Goal: Information Seeking & Learning: Learn about a topic

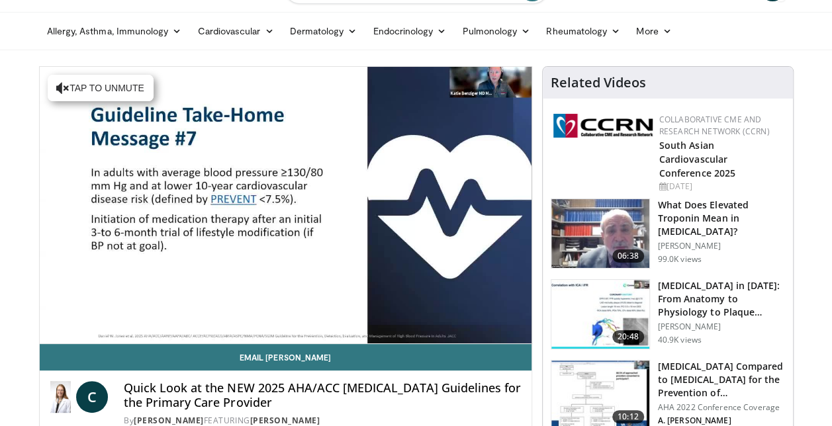
scroll to position [66, 0]
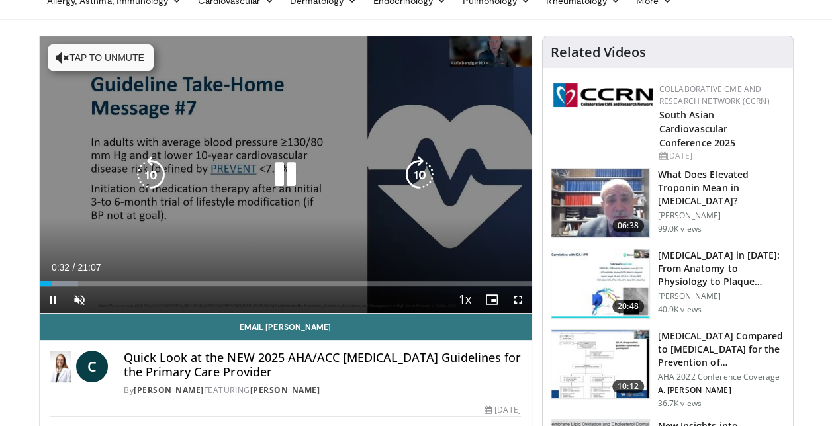
click at [147, 170] on icon "Video Player" at bounding box center [150, 174] width 37 height 37
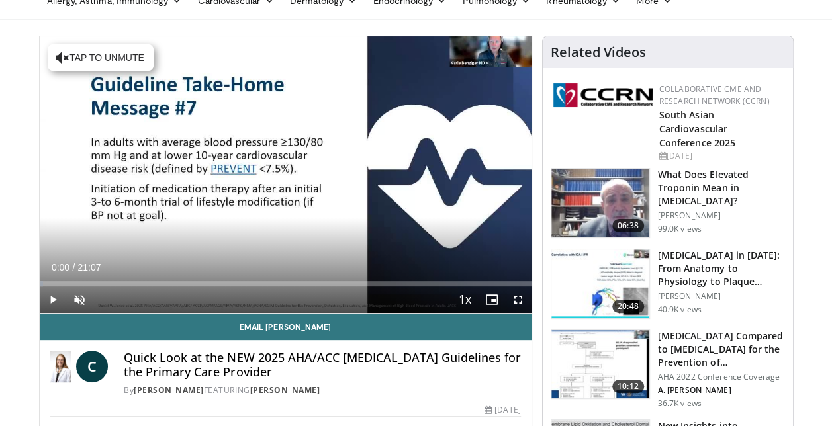
drag, startPoint x: 51, startPoint y: 284, endPoint x: 9, endPoint y: 278, distance: 42.1
click at [50, 300] on span "Video Player" at bounding box center [53, 299] width 26 height 26
click at [81, 300] on span "Video Player" at bounding box center [79, 299] width 26 height 26
click at [52, 298] on span "Video Player" at bounding box center [53, 299] width 26 height 26
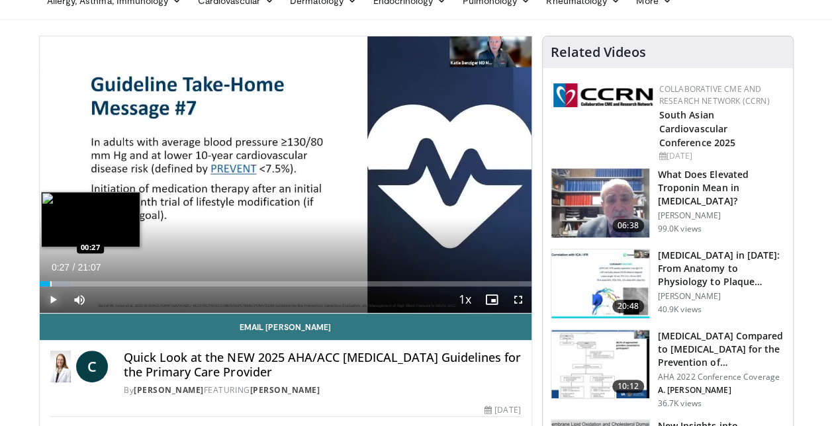
click at [50, 282] on div "Progress Bar" at bounding box center [50, 283] width 1 height 5
click at [54, 282] on div "Progress Bar" at bounding box center [54, 283] width 1 height 5
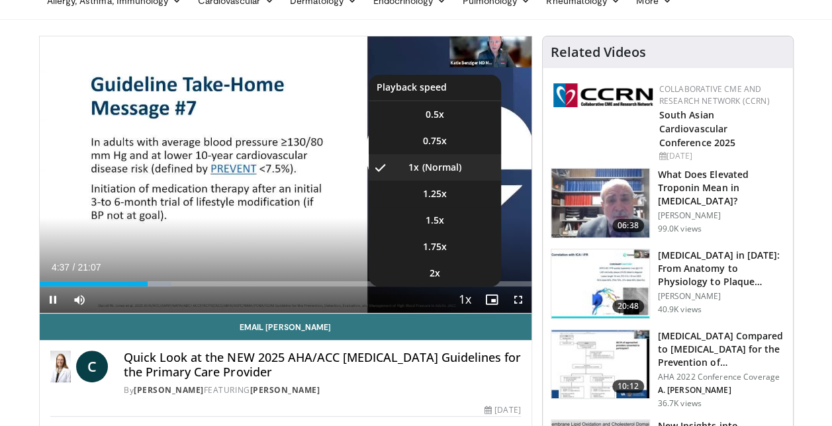
click at [460, 302] on span "Video Player" at bounding box center [465, 300] width 19 height 26
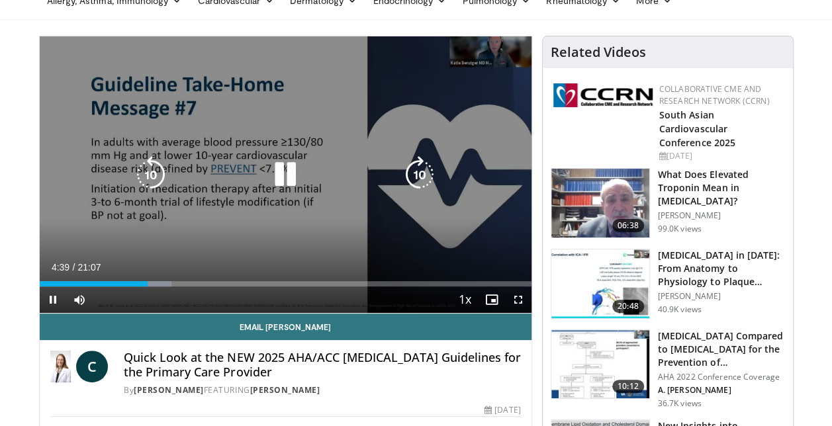
click at [320, 127] on div "10 seconds Tap to unmute" at bounding box center [286, 174] width 492 height 277
drag, startPoint x: 279, startPoint y: 170, endPoint x: 294, endPoint y: 152, distance: 23.5
click at [279, 169] on icon "Video Player" at bounding box center [285, 174] width 37 height 37
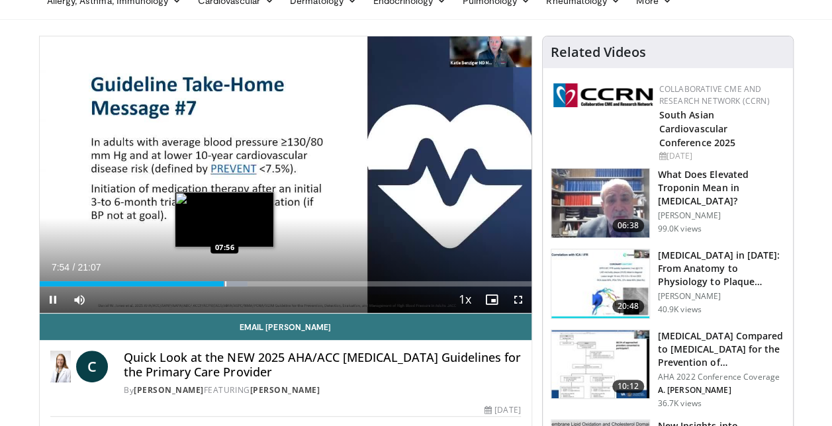
click at [225, 284] on div "Progress Bar" at bounding box center [225, 283] width 1 height 5
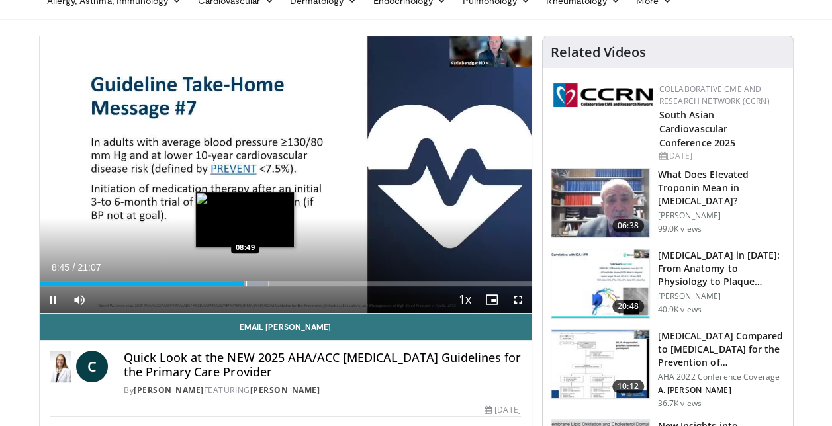
click at [245, 284] on div "Progress Bar" at bounding box center [245, 283] width 1 height 5
click at [249, 283] on div "Progress Bar" at bounding box center [252, 283] width 36 height 5
click at [254, 284] on div "Progress Bar" at bounding box center [254, 283] width 1 height 5
click at [260, 284] on div "Progress Bar" at bounding box center [260, 283] width 1 height 5
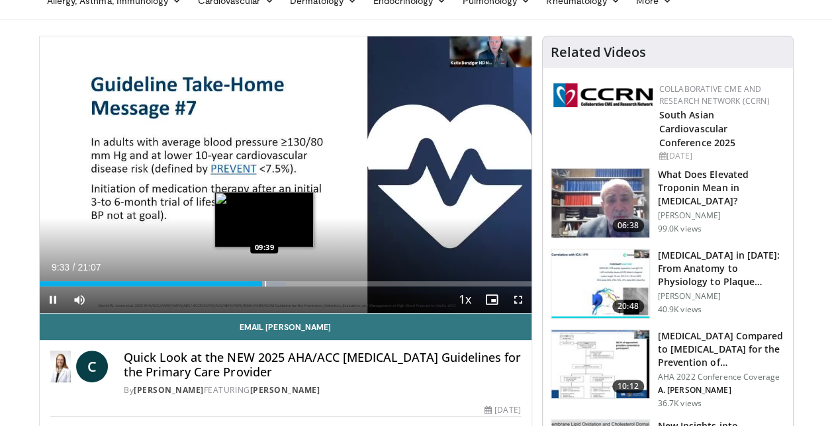
click at [265, 282] on div "Progress Bar" at bounding box center [265, 283] width 1 height 5
click at [269, 283] on div "Progress Bar" at bounding box center [269, 283] width 1 height 5
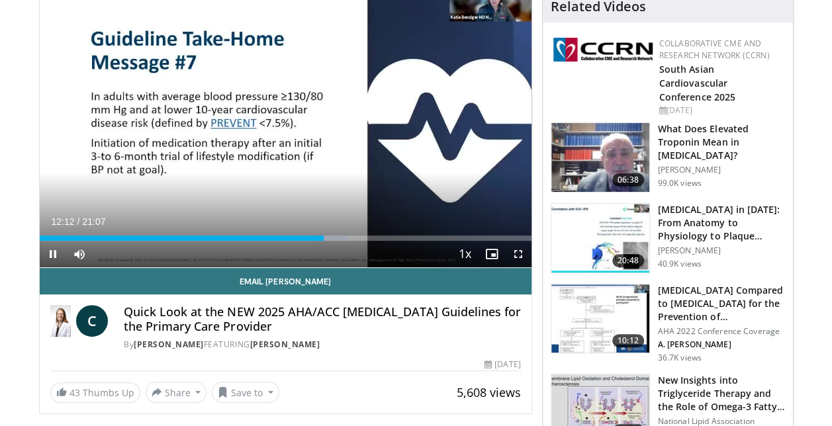
scroll to position [132, 0]
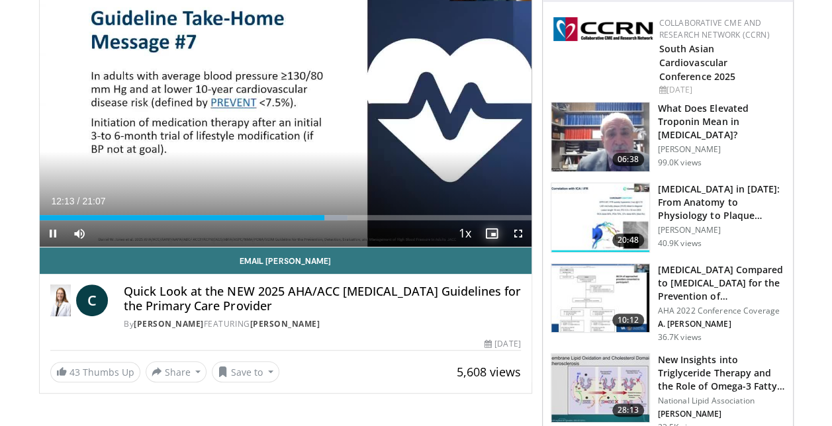
click at [490, 232] on span "Video Player" at bounding box center [491, 233] width 26 height 26
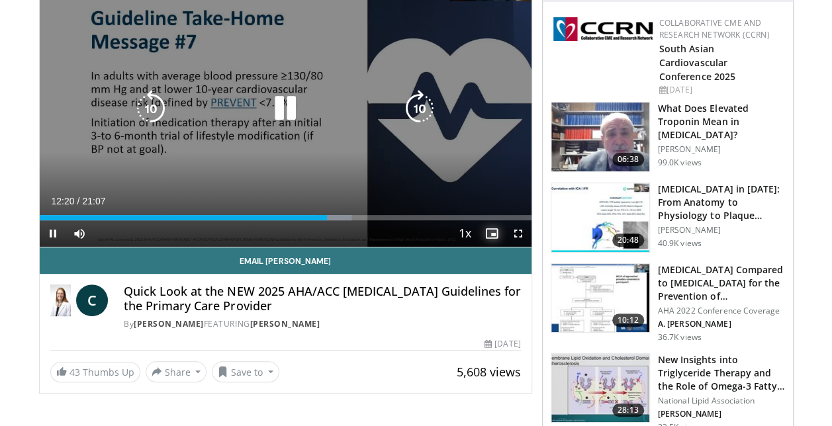
scroll to position [0, 0]
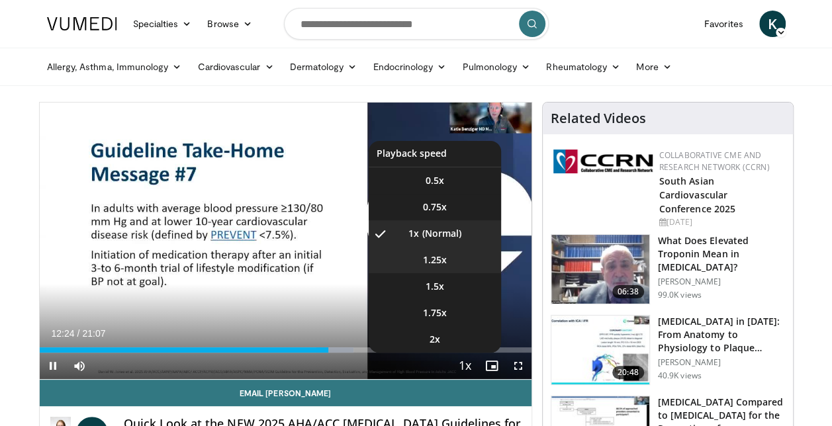
click at [437, 258] on span "1.25x" at bounding box center [435, 259] width 24 height 13
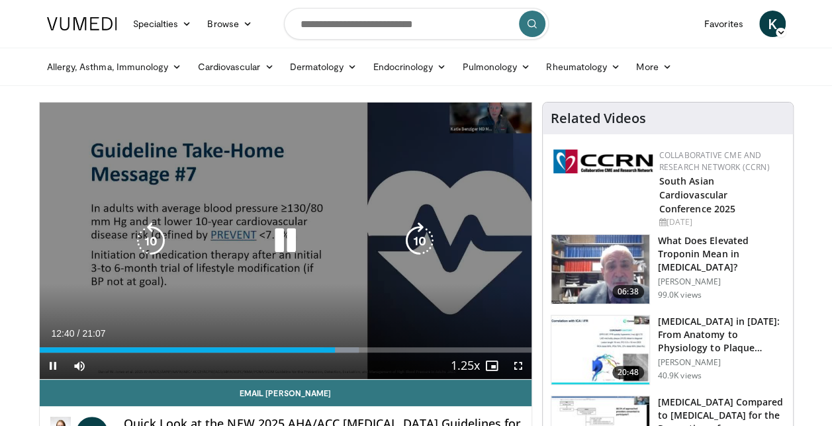
click at [331, 351] on video-js "**********" at bounding box center [286, 241] width 492 height 277
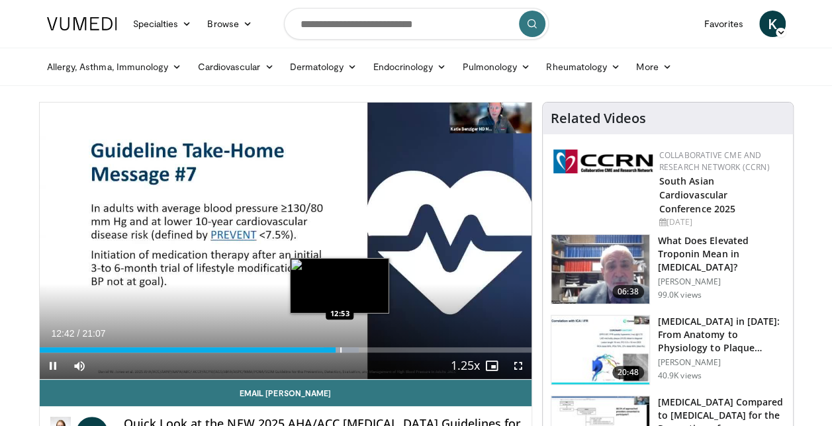
click at [340, 349] on div "Progress Bar" at bounding box center [340, 349] width 1 height 5
click at [347, 349] on div "Progress Bar" at bounding box center [347, 349] width 1 height 5
click at [358, 350] on div "Progress Bar" at bounding box center [358, 349] width 1 height 5
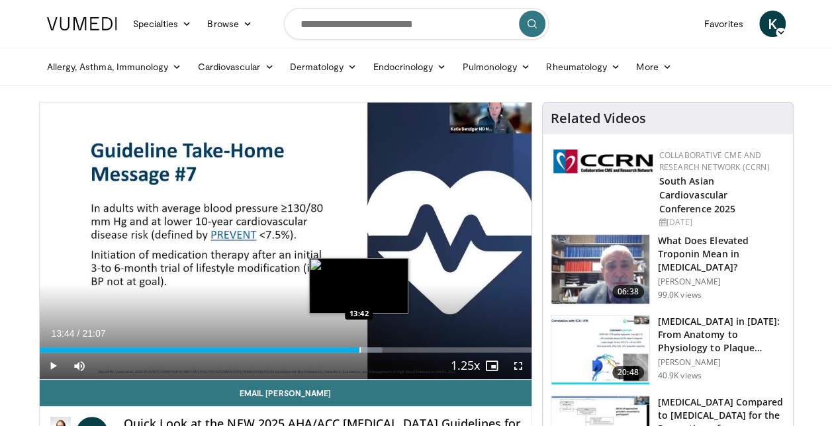
click at [359, 350] on div "Progress Bar" at bounding box center [359, 349] width 1 height 5
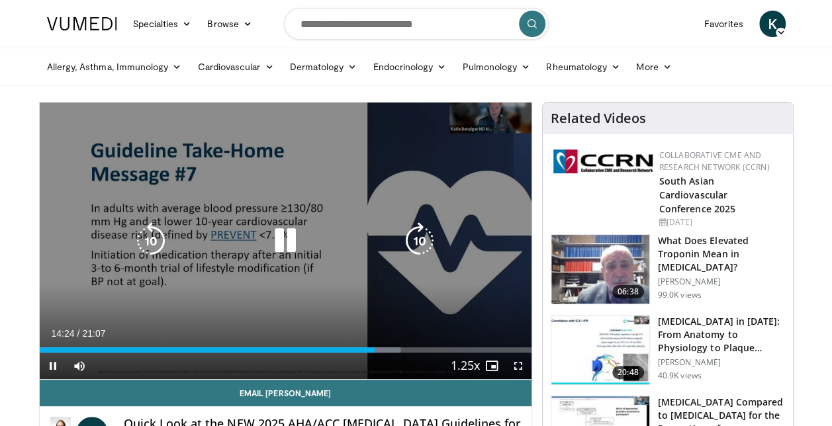
drag, startPoint x: 414, startPoint y: 239, endPoint x: 373, endPoint y: 264, distance: 47.8
click at [410, 243] on icon "Video Player" at bounding box center [419, 240] width 37 height 37
click at [415, 243] on icon "Video Player" at bounding box center [419, 240] width 37 height 37
click at [418, 242] on icon "Video Player" at bounding box center [419, 240] width 37 height 37
click at [412, 236] on icon "Video Player" at bounding box center [419, 240] width 37 height 37
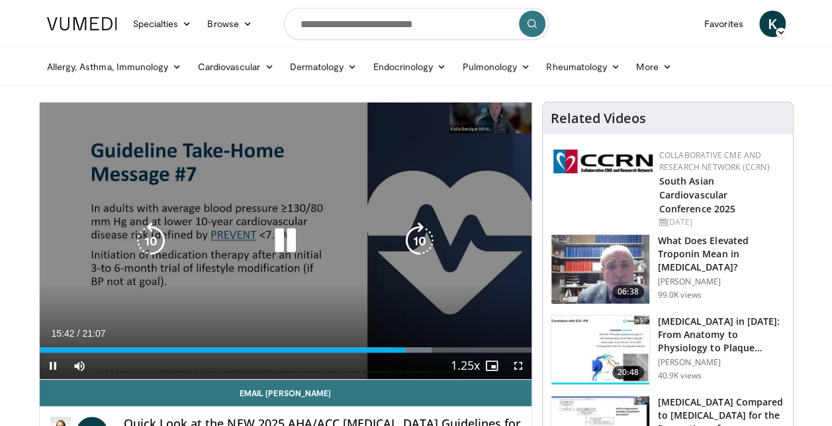
drag, startPoint x: 422, startPoint y: 237, endPoint x: 405, endPoint y: 228, distance: 19.5
click at [419, 237] on icon "Video Player" at bounding box center [419, 240] width 37 height 37
click at [288, 120] on p "10 seconds" at bounding box center [292, 117] width 50 height 9
click at [255, 117] on icon "Video Player" at bounding box center [257, 117] width 9 height 9
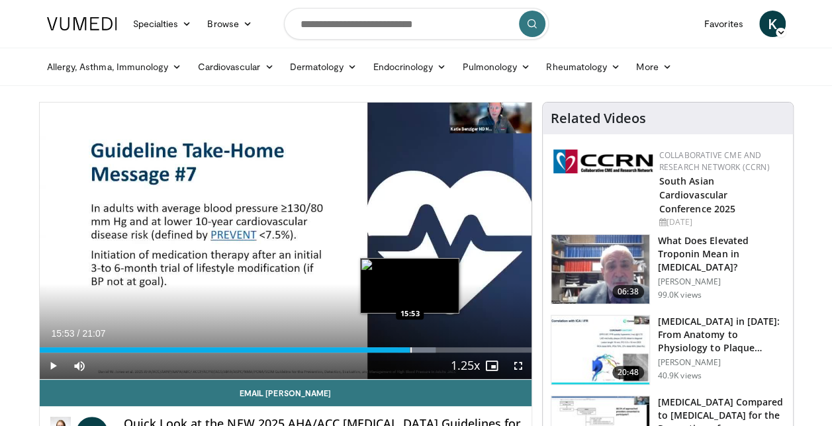
click at [410, 351] on div "Progress Bar" at bounding box center [410, 349] width 1 height 5
click at [420, 350] on div "Progress Bar" at bounding box center [420, 349] width 1 height 5
click at [421, 349] on div "Progress Bar" at bounding box center [428, 349] width 38 height 5
click at [428, 347] on div "Progress Bar" at bounding box center [428, 349] width 1 height 5
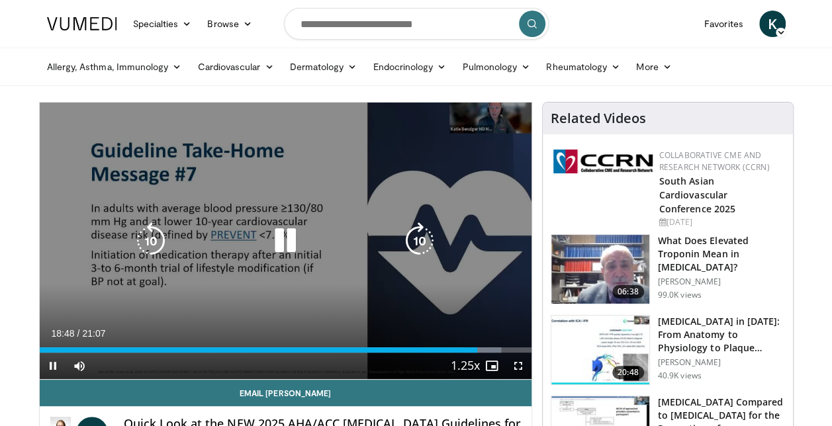
click at [284, 233] on icon "Video Player" at bounding box center [285, 240] width 37 height 37
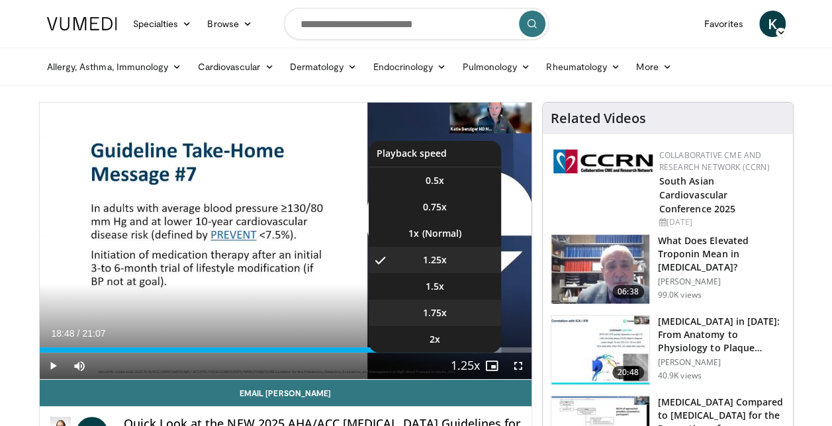
click at [435, 312] on span "1.75x" at bounding box center [435, 312] width 24 height 13
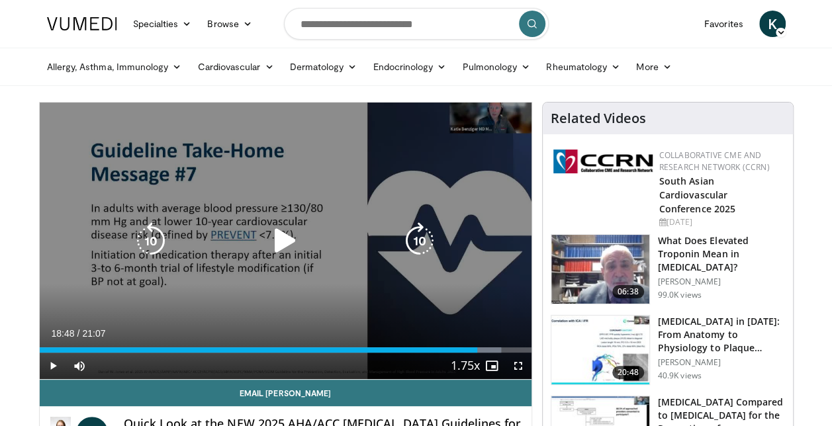
click at [398, 311] on div "10 seconds Tap to unmute" at bounding box center [286, 241] width 492 height 277
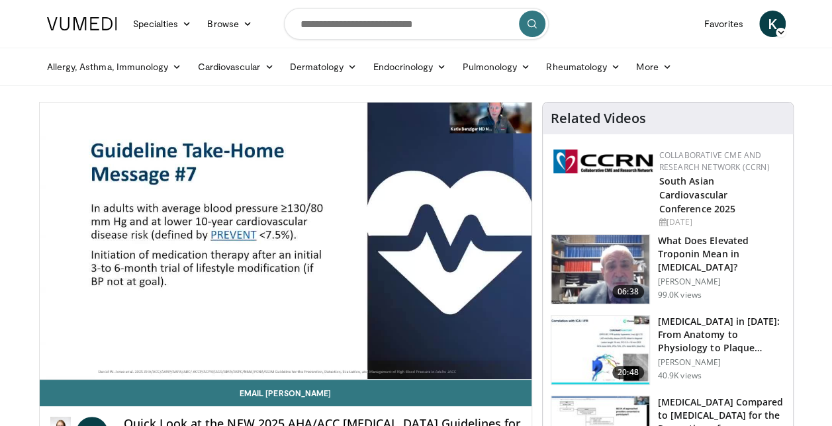
click at [441, 230] on video-js "**********" at bounding box center [286, 241] width 492 height 277
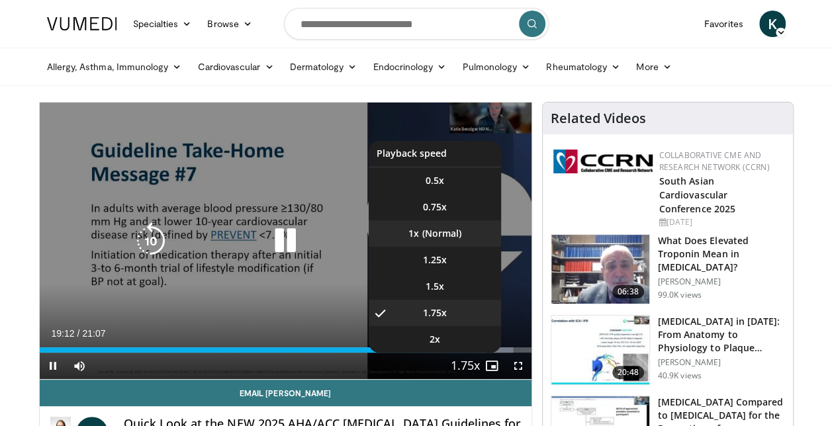
click at [403, 234] on li "1x" at bounding box center [434, 233] width 132 height 26
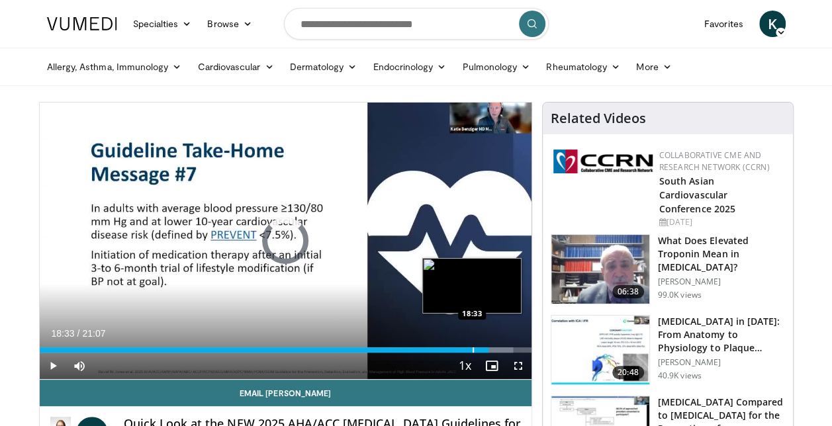
click at [472, 345] on div "Loaded : 96.29% 19:17 18:33" at bounding box center [286, 346] width 492 height 13
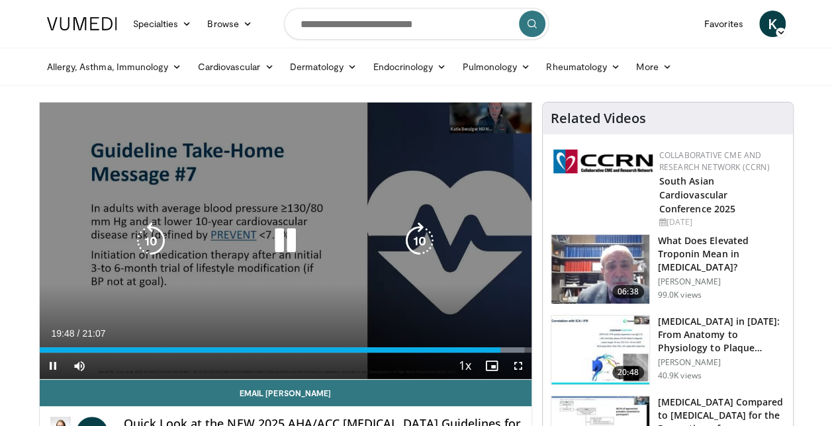
click at [484, 224] on div "10 seconds Tap to unmute" at bounding box center [286, 241] width 492 height 277
click at [427, 194] on div "10 seconds Tap to unmute" at bounding box center [286, 241] width 492 height 277
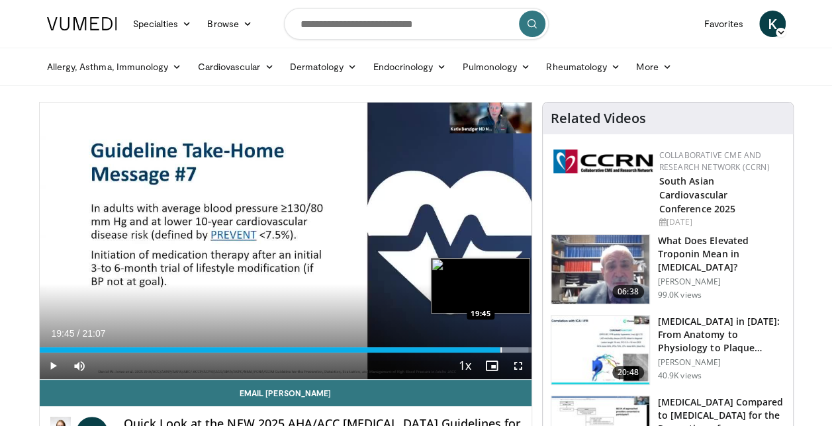
click at [500, 351] on div "Progress Bar" at bounding box center [500, 349] width 1 height 5
click at [497, 351] on div "Progress Bar" at bounding box center [497, 349] width 1 height 5
click at [511, 349] on div "Progress Bar" at bounding box center [511, 349] width 1 height 5
click at [513, 349] on div "Progress Bar" at bounding box center [513, 349] width 1 height 5
